Goal: Transaction & Acquisition: Purchase product/service

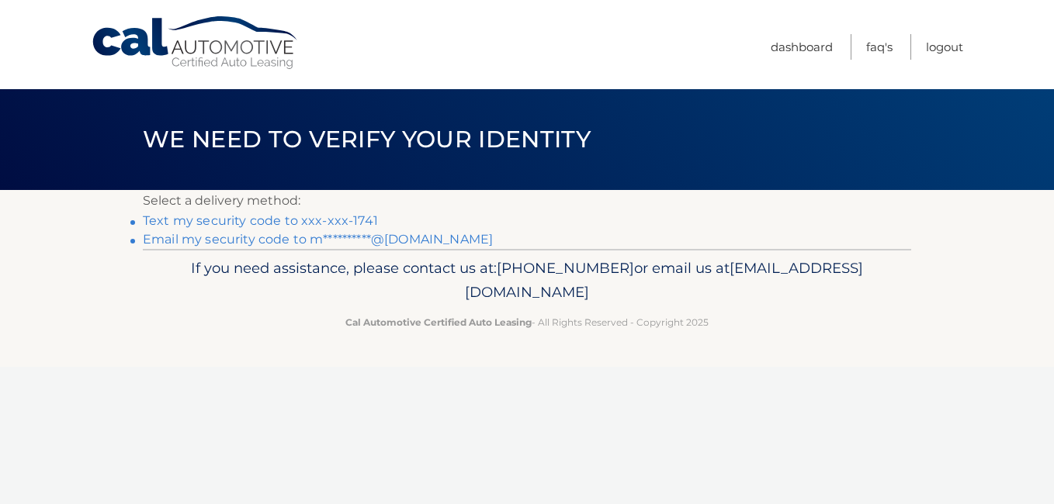
click at [359, 216] on link "Text my security code to xxx-xxx-1741" at bounding box center [260, 220] width 235 height 15
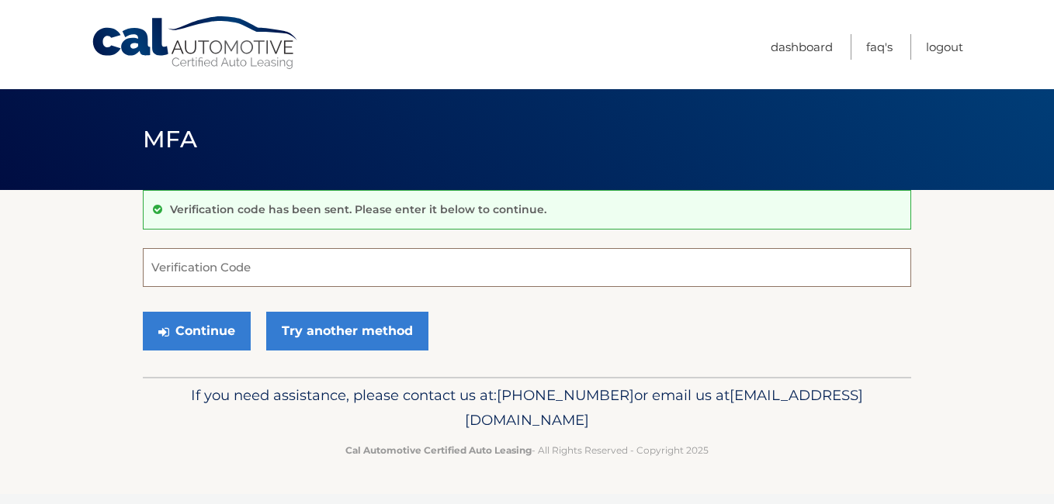
click at [215, 258] on input "Verification Code" at bounding box center [527, 267] width 768 height 39
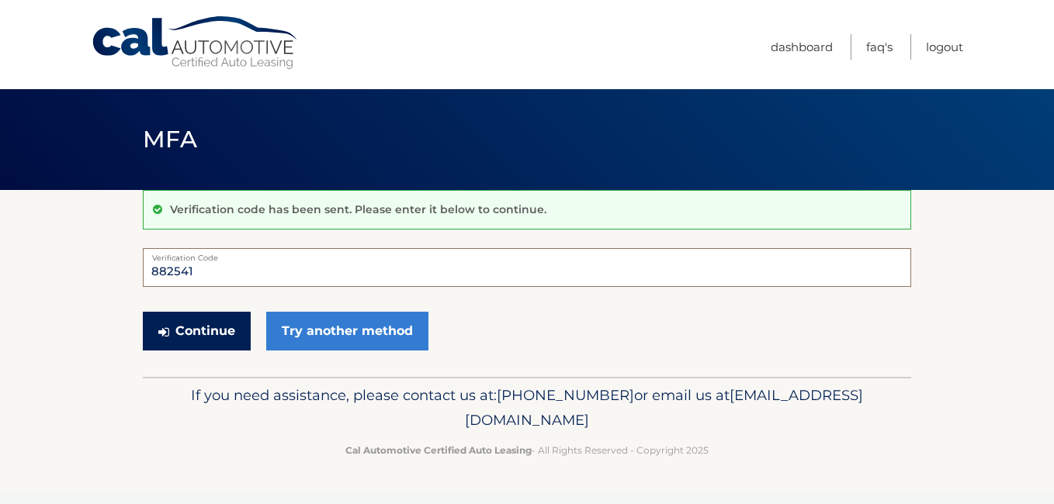
type input "882541"
click at [202, 332] on button "Continue" at bounding box center [197, 331] width 108 height 39
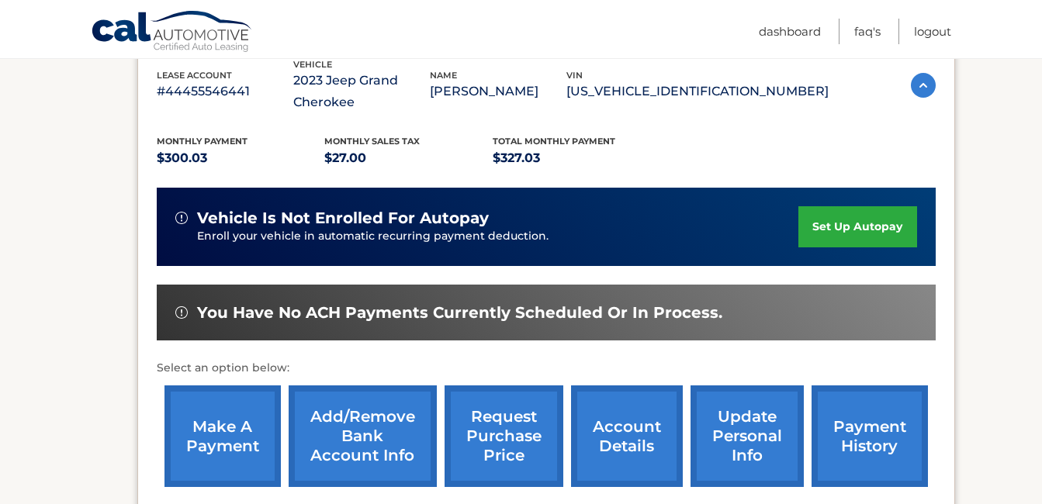
scroll to position [310, 0]
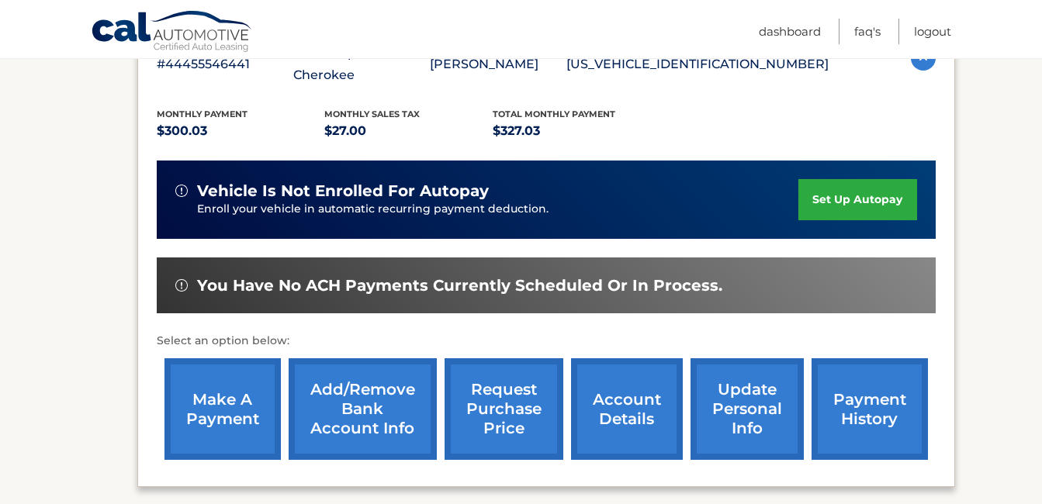
click at [220, 400] on link "make a payment" at bounding box center [222, 409] width 116 height 102
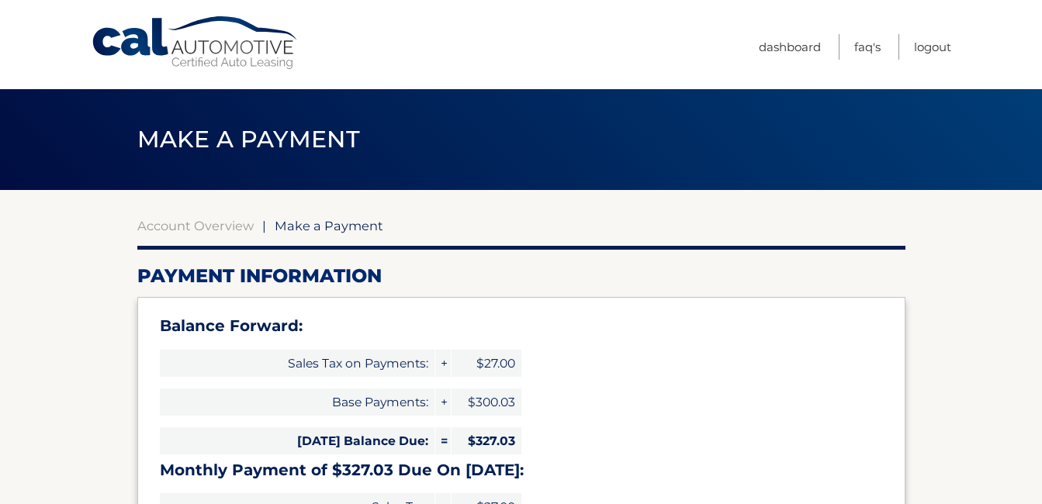
select select "NWZmOGZkNDgtMTRjNC00MTA1LTk1OWQtN2QyMjQ2ODBjNTc2"
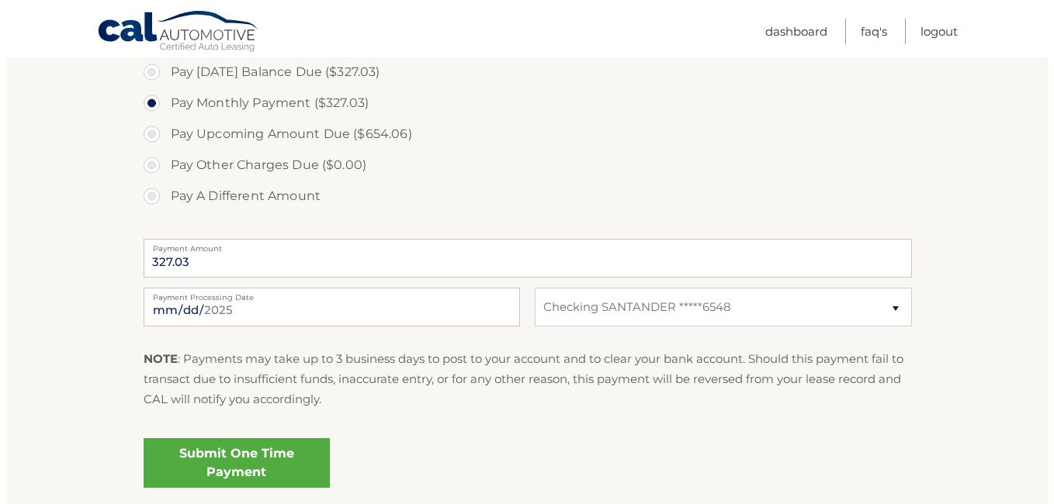
scroll to position [621, 0]
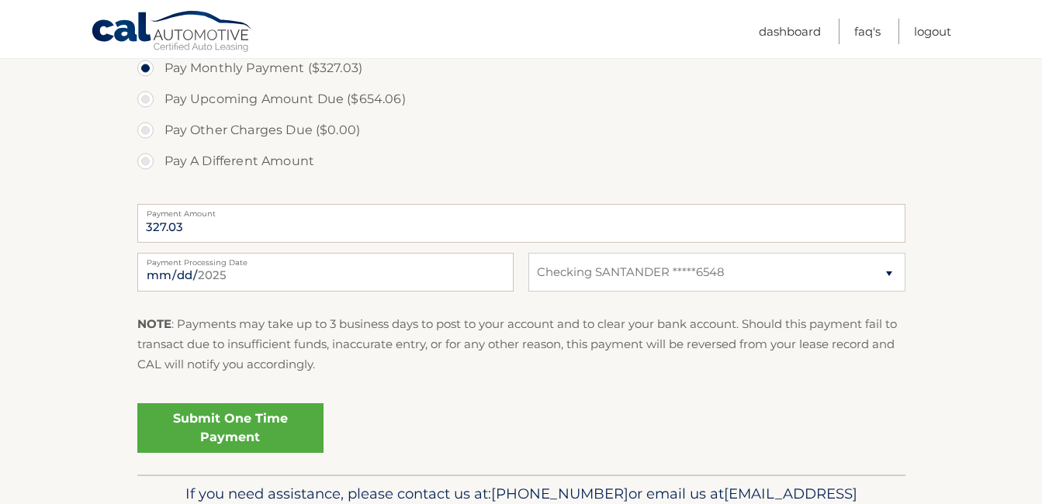
click at [211, 427] on link "Submit One Time Payment" at bounding box center [230, 428] width 186 height 50
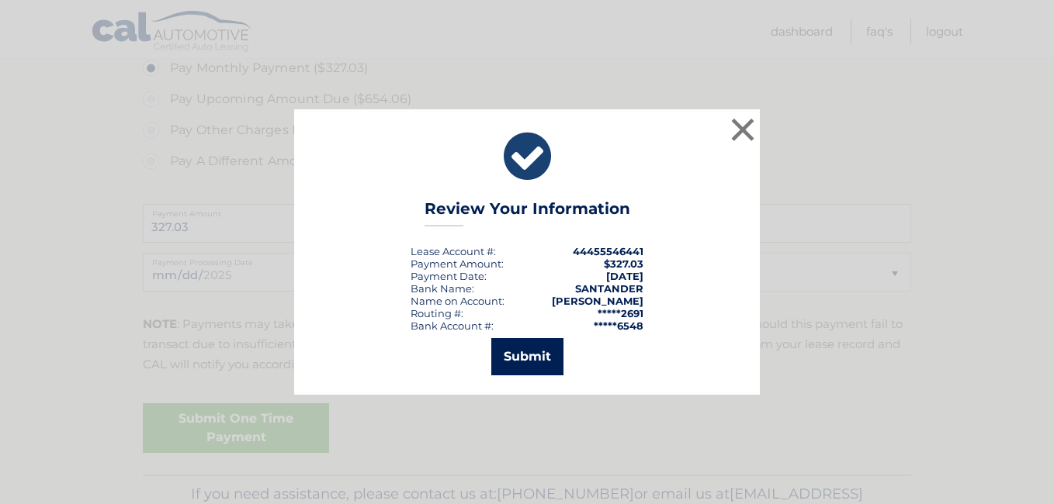
click at [535, 353] on button "Submit" at bounding box center [527, 356] width 72 height 37
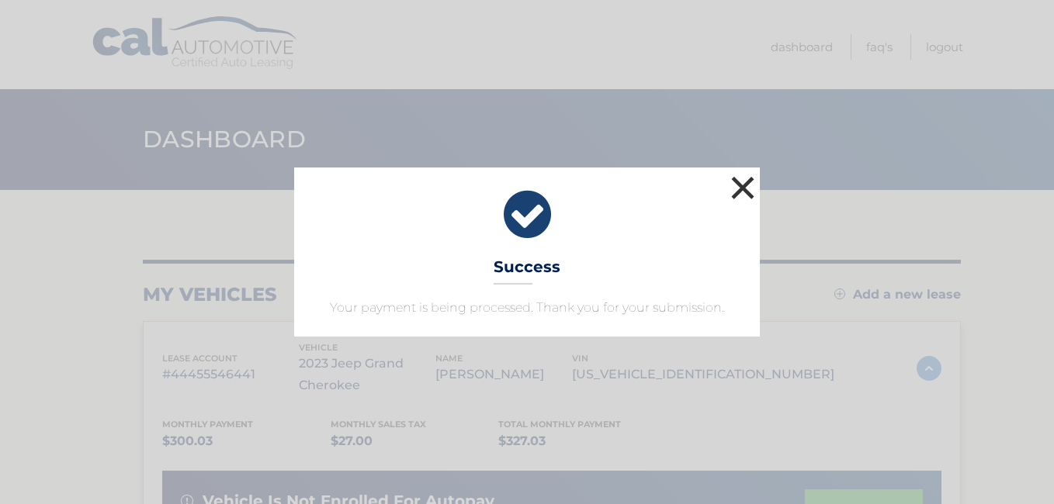
click at [749, 189] on button "×" at bounding box center [742, 187] width 31 height 31
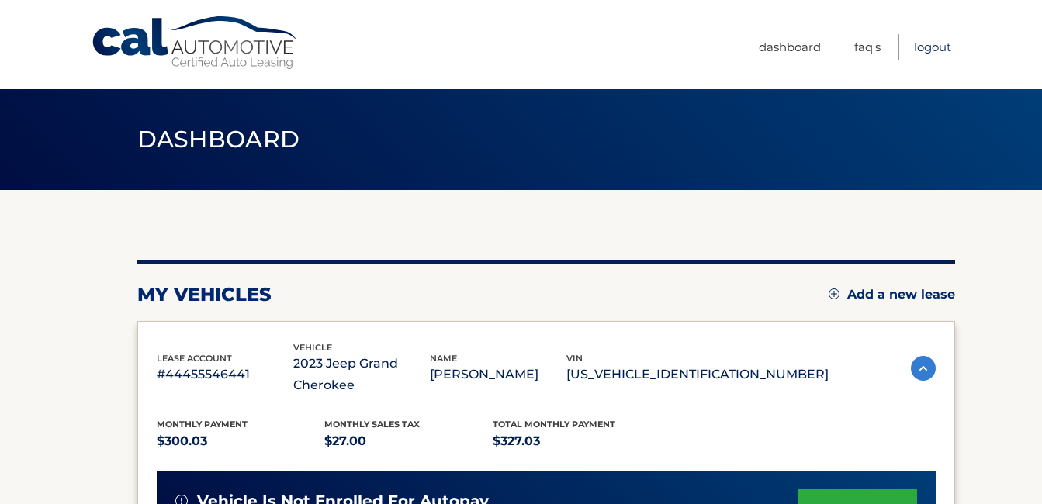
click at [937, 47] on link "Logout" at bounding box center [932, 47] width 37 height 26
